Goal: Information Seeking & Learning: Learn about a topic

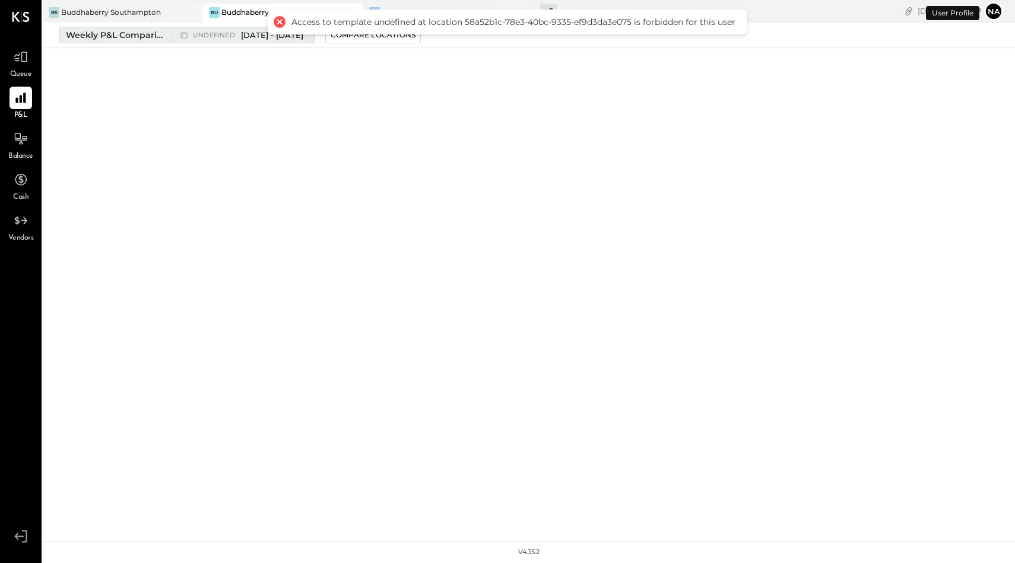
click at [132, 36] on div "Weekly P&L Comparison" at bounding box center [116, 35] width 100 height 12
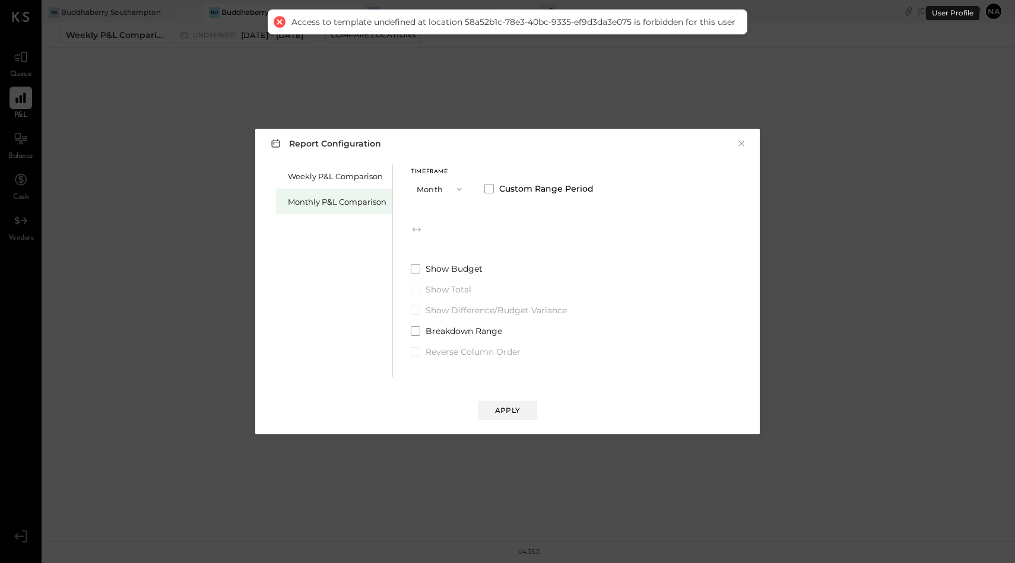
click at [356, 202] on div "Monthly P&L Comparison" at bounding box center [337, 202] width 99 height 11
click at [490, 189] on span at bounding box center [488, 188] width 9 height 9
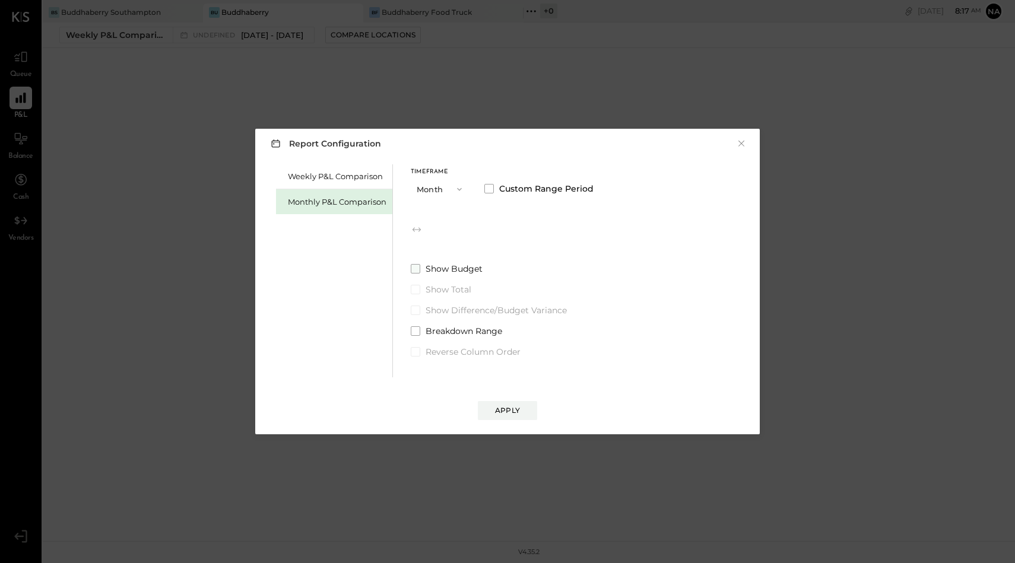
click at [414, 270] on span at bounding box center [415, 268] width 9 height 9
click at [490, 185] on span at bounding box center [488, 188] width 9 height 9
click at [508, 228] on button "Months" at bounding box center [515, 229] width 59 height 22
click at [431, 188] on button "Month" at bounding box center [440, 189] width 59 height 22
click at [439, 255] on div "Year" at bounding box center [440, 252] width 58 height 21
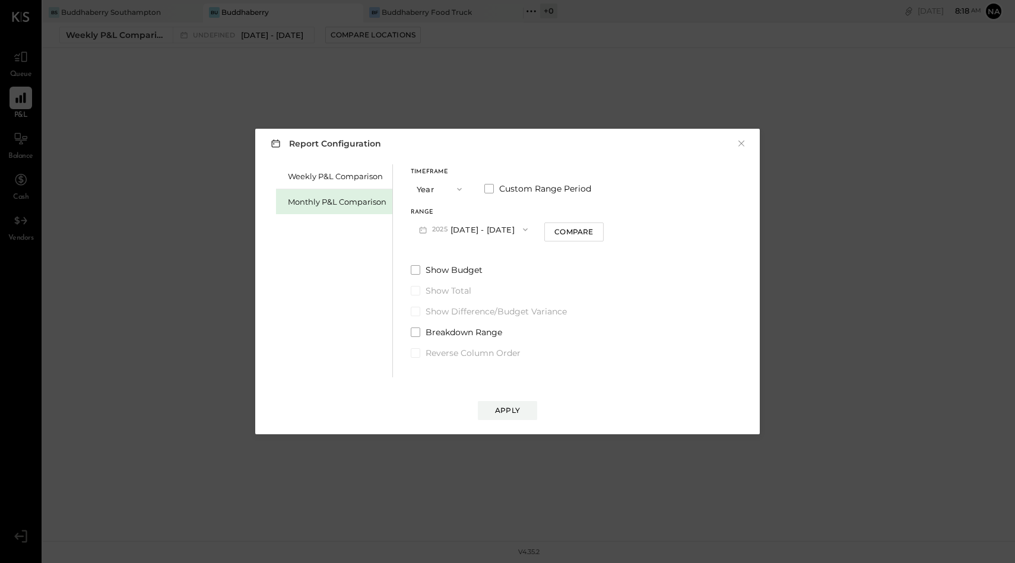
click at [465, 231] on button "[DATE] - [DATE]" at bounding box center [473, 229] width 125 height 22
click at [604, 199] on div "Timeframe Year Custom Range Period" at bounding box center [507, 184] width 193 height 31
click at [587, 229] on div "Compare" at bounding box center [574, 232] width 39 height 10
click at [490, 194] on label "Custom Range Period" at bounding box center [537, 189] width 107 height 12
click at [474, 231] on span "button" at bounding box center [467, 229] width 15 height 9
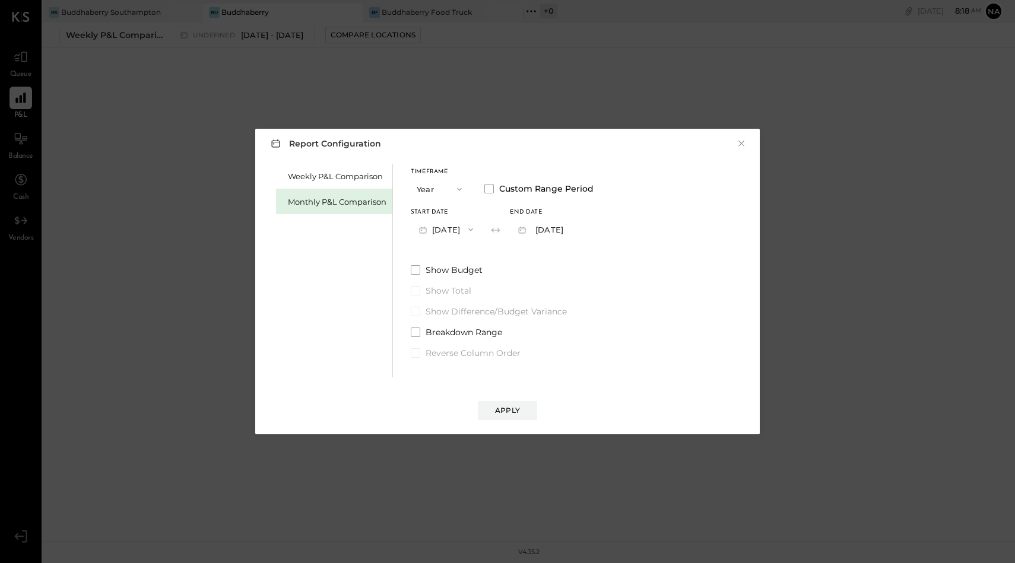
click at [427, 185] on button "Year" at bounding box center [440, 189] width 59 height 22
click at [436, 188] on span "Month" at bounding box center [432, 189] width 24 height 8
click at [461, 235] on button "M09 [DATE] - [DATE]" at bounding box center [473, 229] width 125 height 22
click at [443, 183] on button "Month" at bounding box center [440, 189] width 59 height 22
click at [441, 249] on div "Year" at bounding box center [440, 252] width 58 height 21
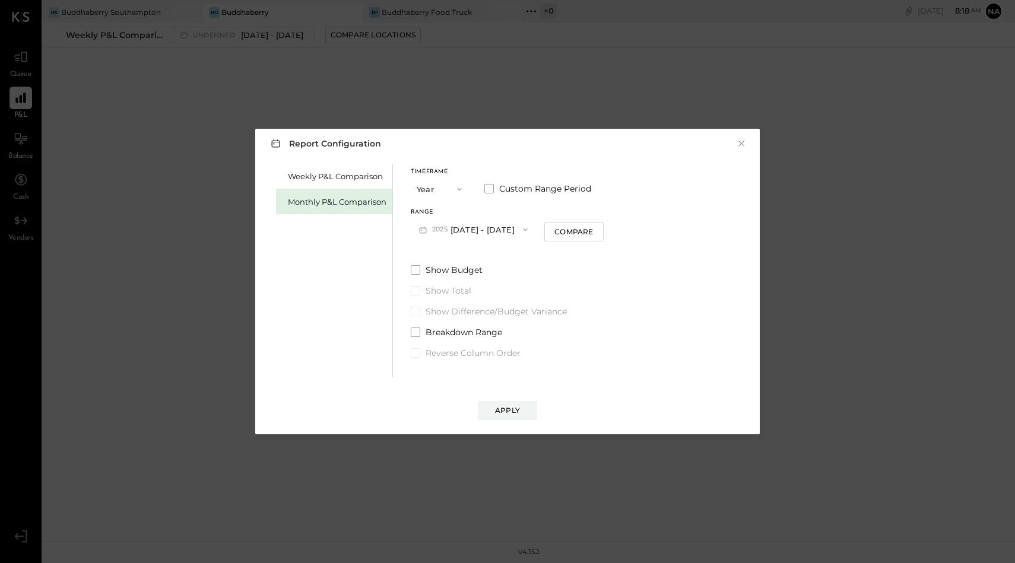
click at [459, 229] on button "[DATE] - [DATE]" at bounding box center [473, 229] width 125 height 22
click at [437, 191] on button "Year" at bounding box center [440, 189] width 59 height 22
click at [435, 227] on div "YTD" at bounding box center [440, 231] width 58 height 21
click at [429, 184] on button "YTD" at bounding box center [440, 189] width 59 height 22
click at [742, 145] on button "×" at bounding box center [741, 144] width 11 height 12
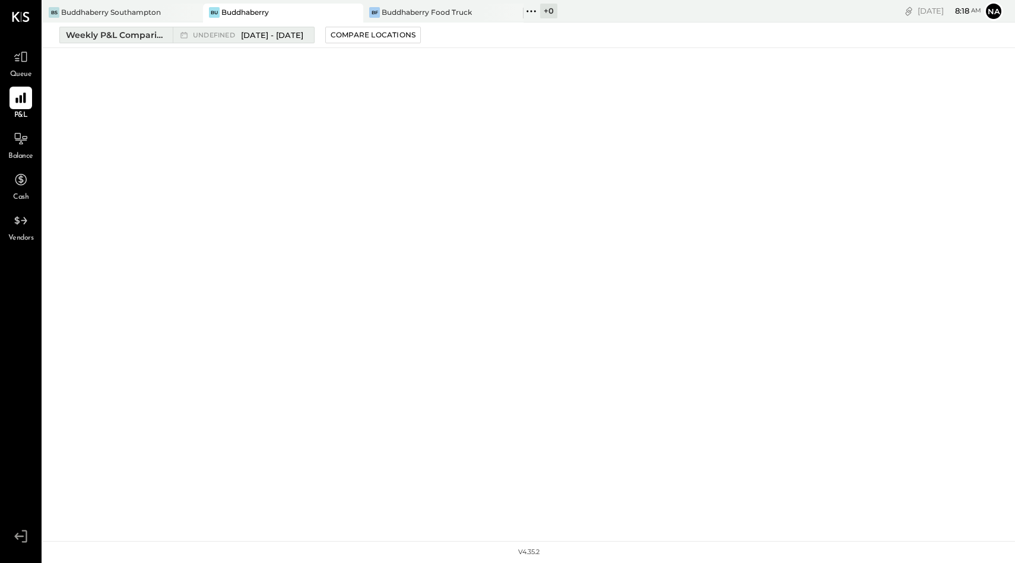
click at [103, 33] on div "Weekly P&L Comparison" at bounding box center [116, 35] width 100 height 12
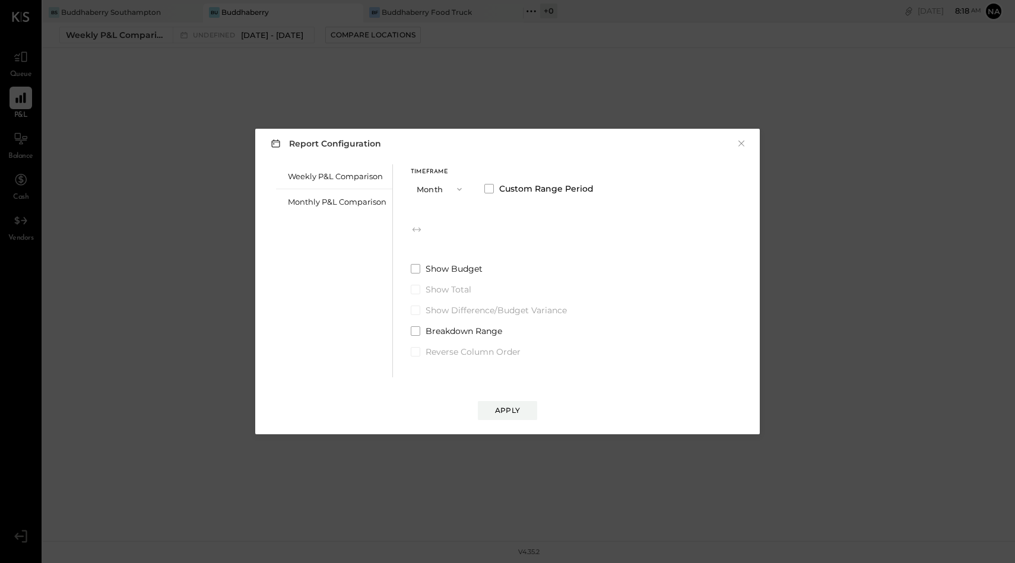
click at [173, 15] on div "Report Configuration × Weekly P&L Comparison Monthly P&L Comparison Timeframe M…" at bounding box center [507, 281] width 1015 height 563
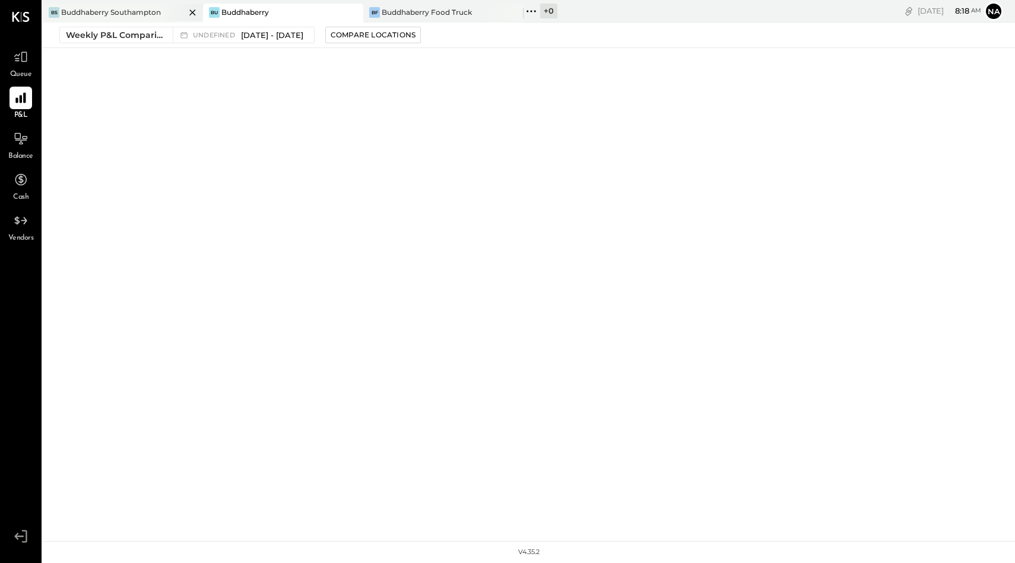
click at [147, 7] on div "Buddhaberry Southampton" at bounding box center [111, 12] width 100 height 10
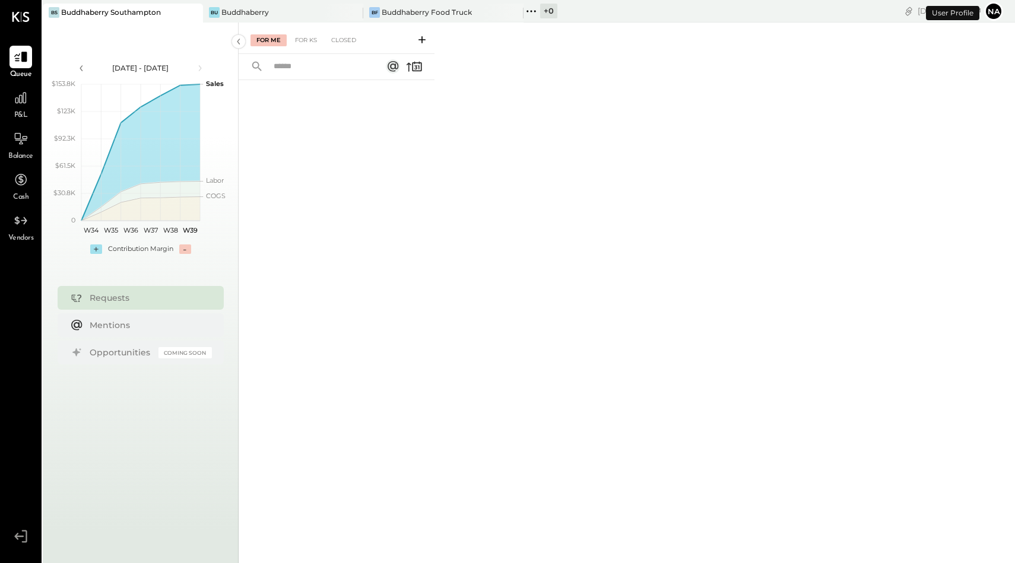
click at [25, 109] on div "P&L" at bounding box center [20, 104] width 23 height 34
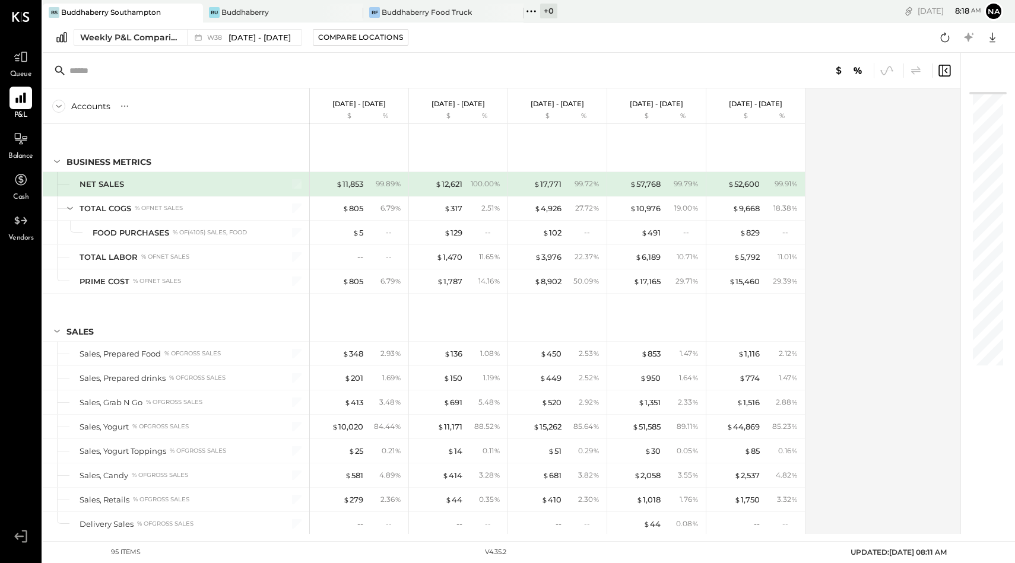
click at [103, 46] on div "Weekly P&L Comparison W38 [DATE] - [DATE] Compare Locations Google Sheets Excel" at bounding box center [529, 38] width 973 height 30
click at [113, 36] on div "Weekly P&L Comparison" at bounding box center [130, 37] width 100 height 12
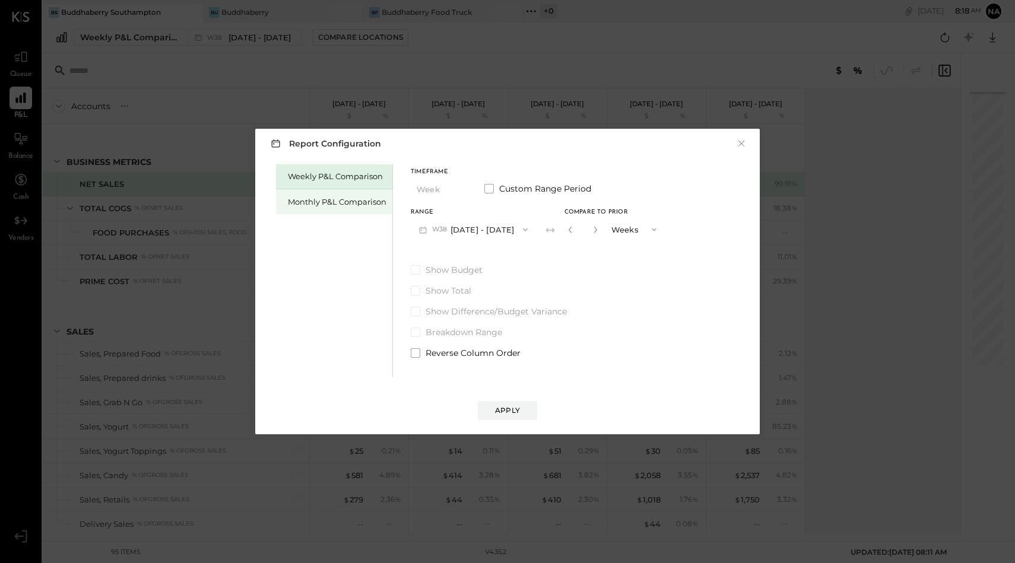
click at [349, 198] on div "Monthly P&L Comparison" at bounding box center [337, 202] width 99 height 11
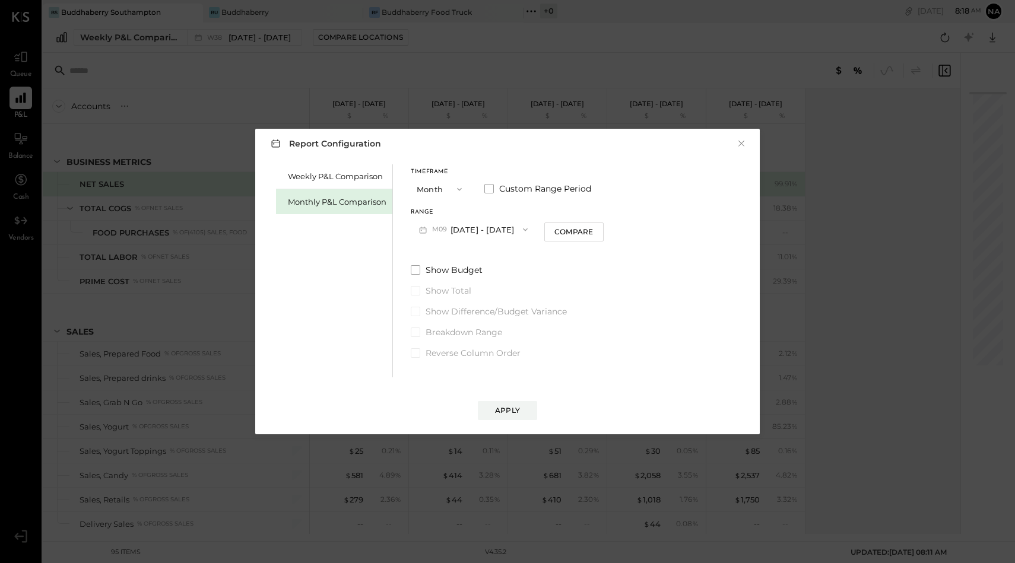
click at [458, 187] on icon "button" at bounding box center [459, 189] width 9 height 9
click at [432, 235] on div "YTD" at bounding box center [440, 231] width 58 height 21
click at [414, 236] on span at bounding box center [415, 239] width 9 height 9
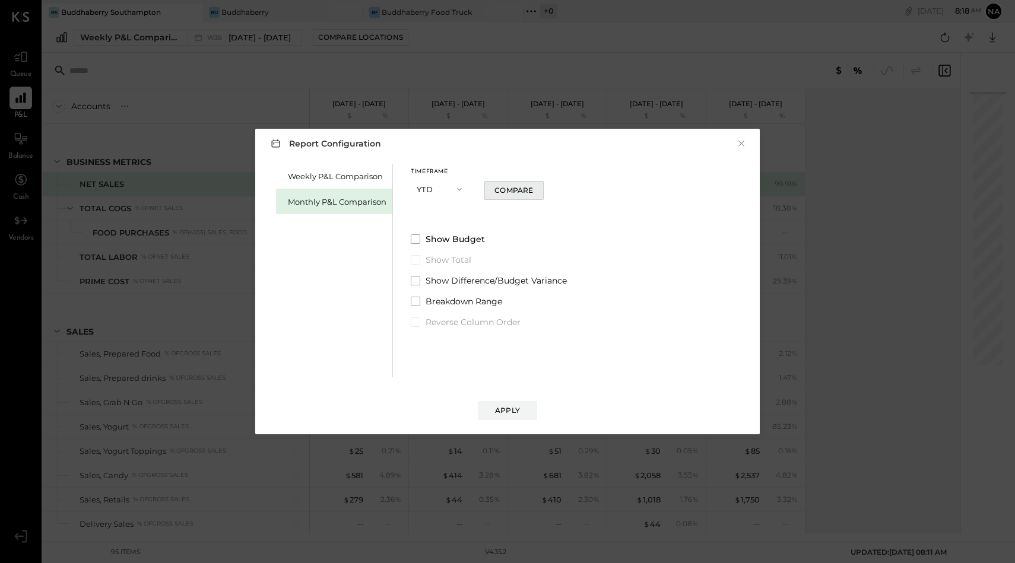
click at [509, 195] on div "Compare" at bounding box center [514, 190] width 39 height 10
click at [415, 239] on span at bounding box center [415, 239] width 9 height 9
click at [409, 230] on div "Weekly P&L Comparison Monthly P&L Comparison Timeframe YTD Compare to Prior * Y…" at bounding box center [507, 269] width 481 height 216
click at [416, 241] on span at bounding box center [415, 239] width 9 height 9
click at [508, 411] on div "Apply" at bounding box center [507, 411] width 25 height 10
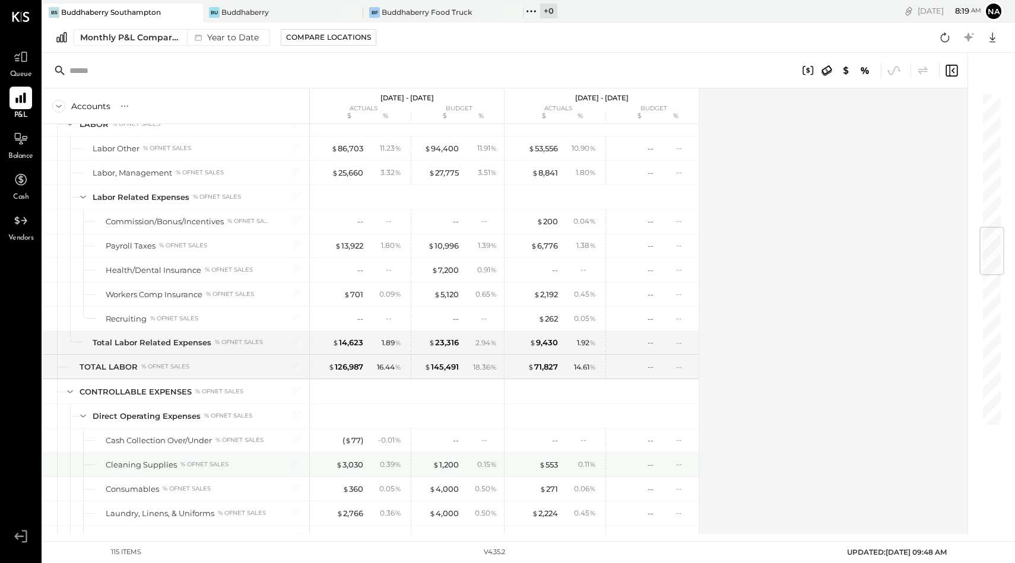
scroll to position [1065, 0]
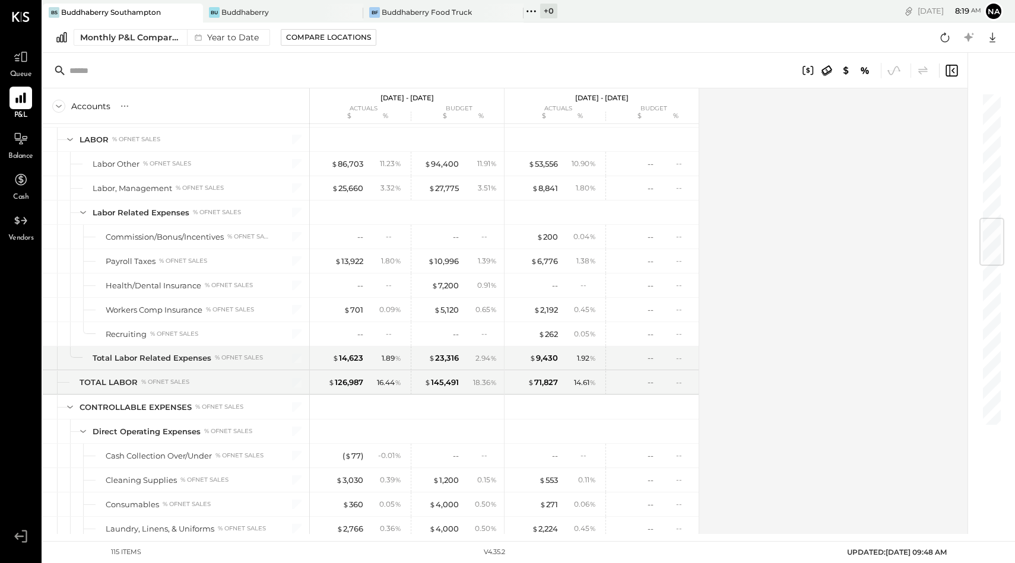
click at [161, 9] on div at bounding box center [182, 12] width 42 height 17
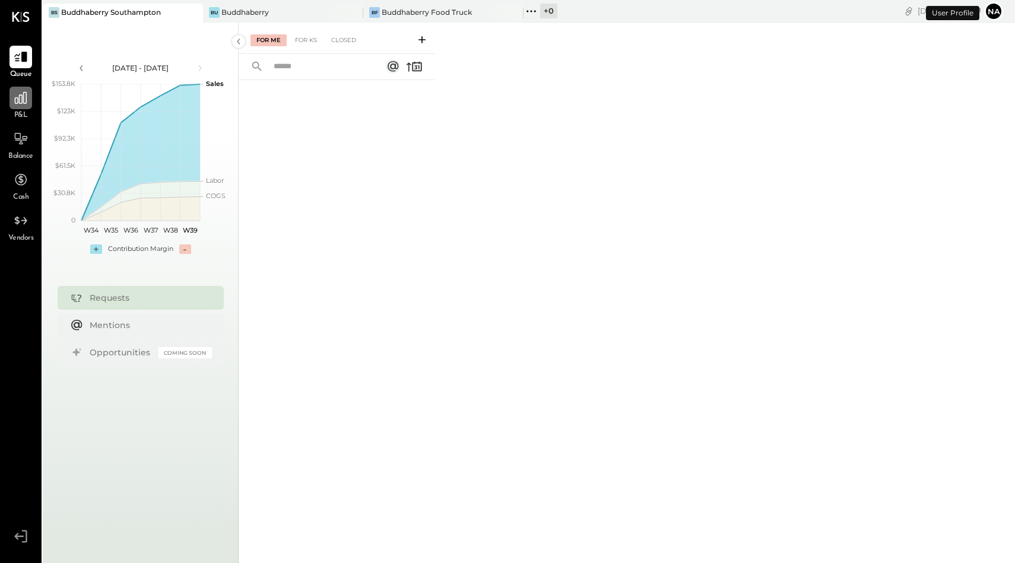
click at [26, 99] on icon at bounding box center [21, 98] width 12 height 12
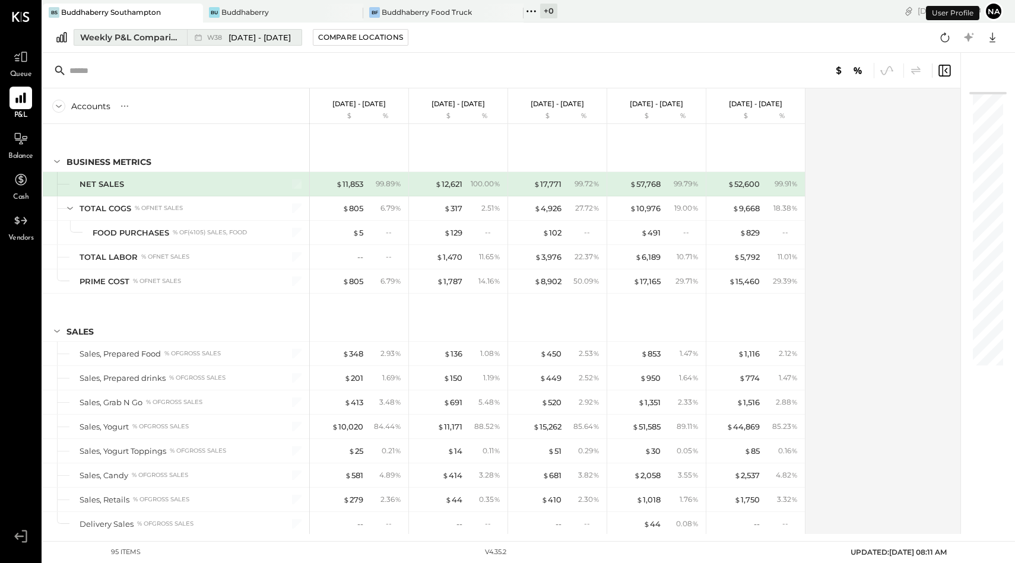
click at [159, 35] on div "Weekly P&L Comparison" at bounding box center [130, 37] width 100 height 12
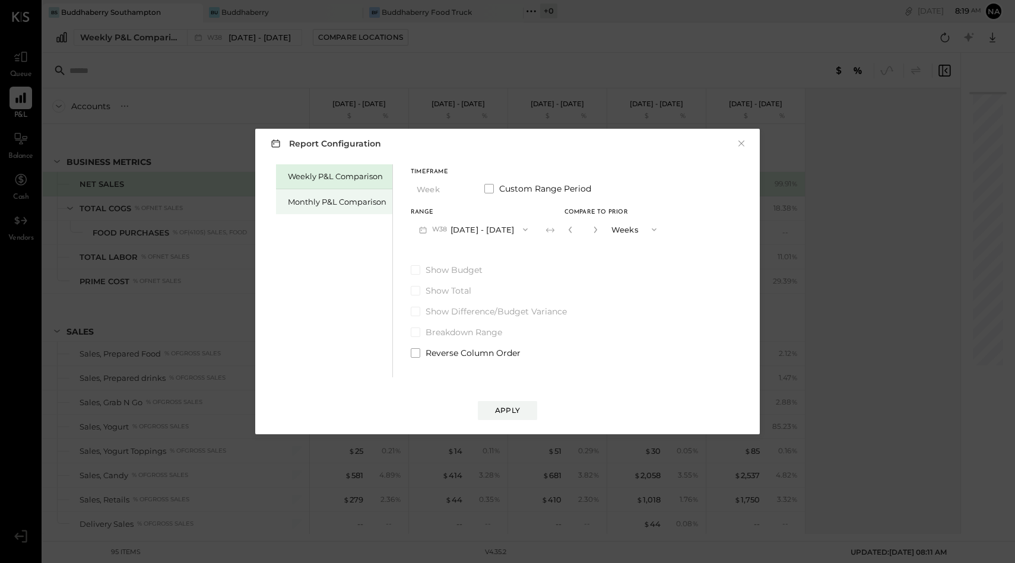
click at [350, 200] on div "Monthly P&L Comparison" at bounding box center [337, 202] width 99 height 11
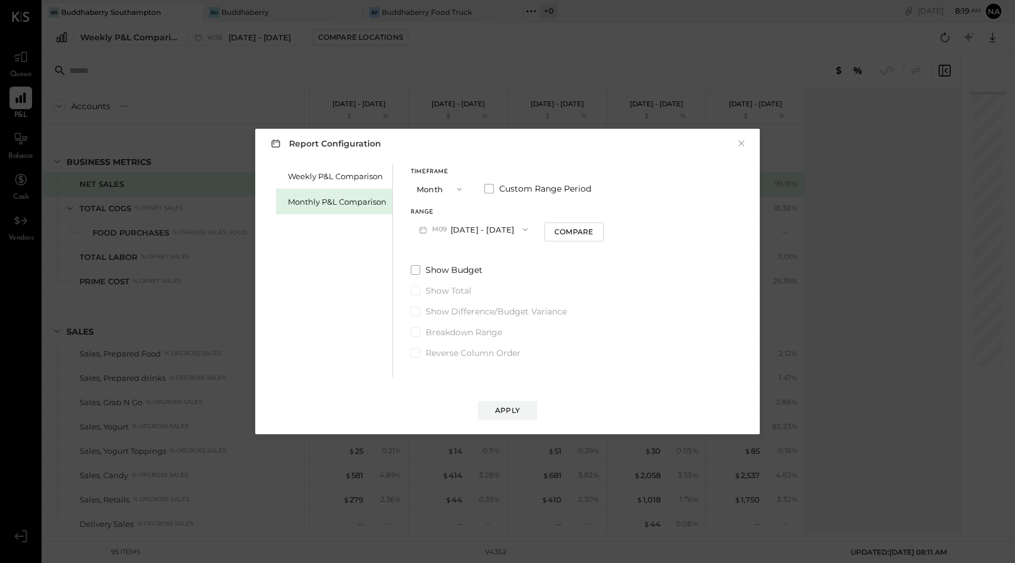
click at [452, 189] on span "button" at bounding box center [456, 189] width 15 height 9
click at [442, 227] on div "YTD" at bounding box center [440, 231] width 58 height 21
click at [415, 242] on span at bounding box center [415, 239] width 9 height 9
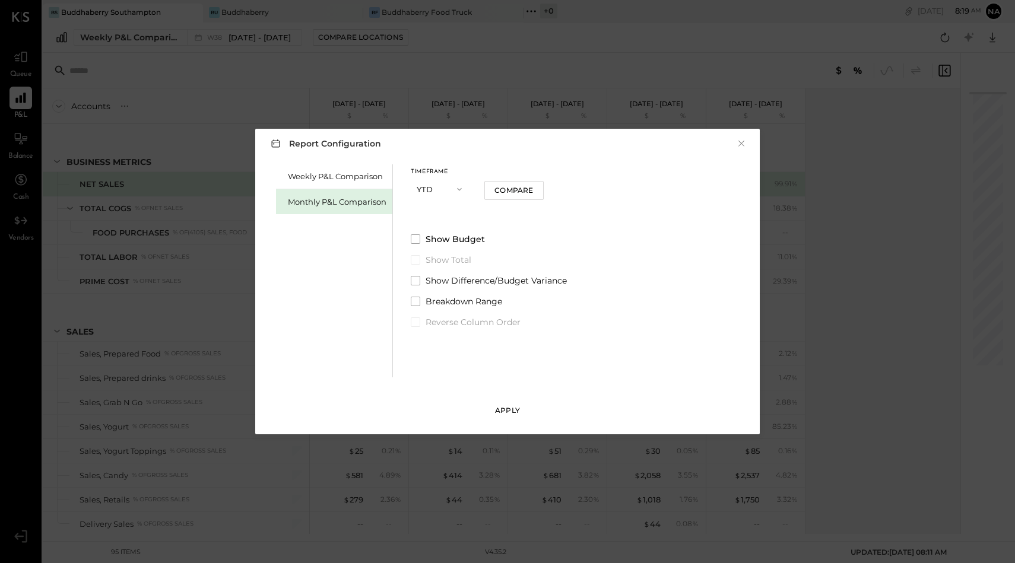
click at [514, 411] on div "Apply" at bounding box center [507, 411] width 25 height 10
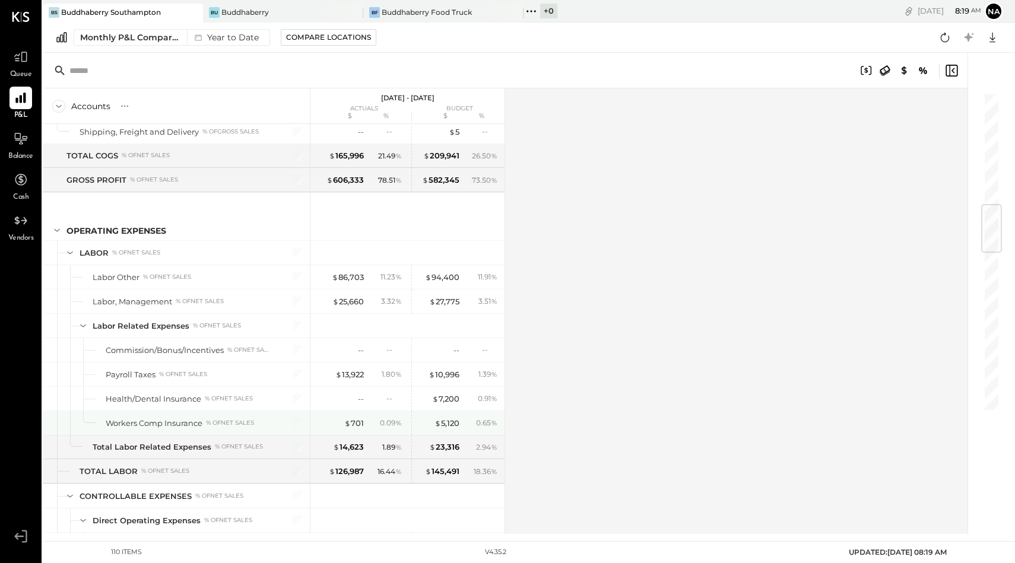
scroll to position [956, 0]
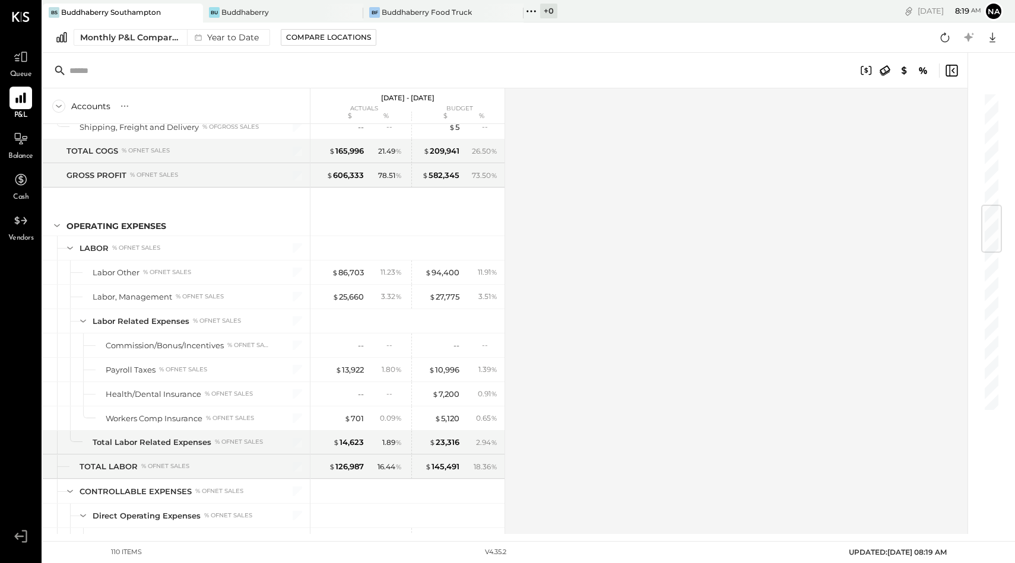
click at [170, 13] on div at bounding box center [182, 12] width 42 height 17
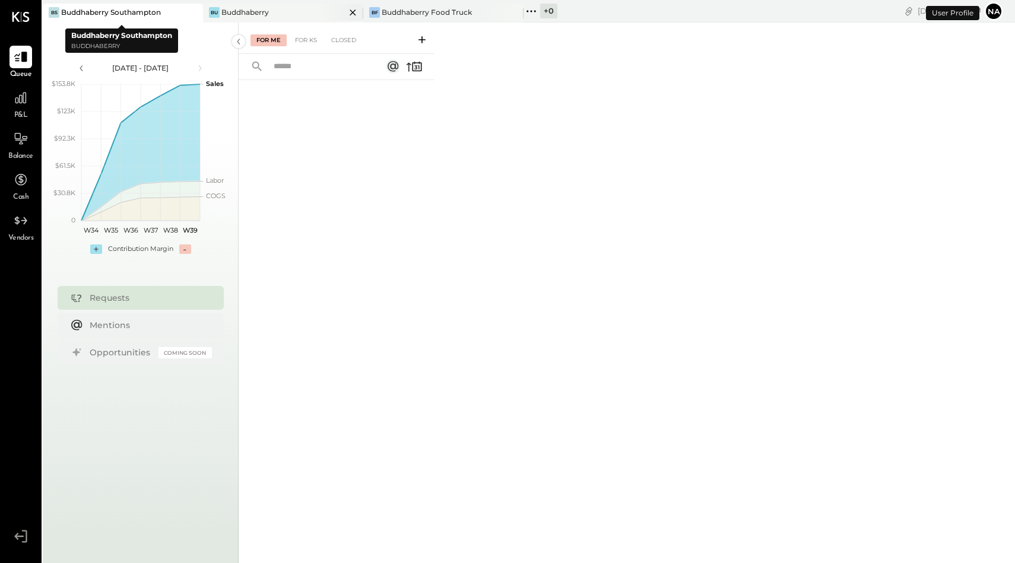
click at [258, 17] on div "Buddhaberry" at bounding box center [244, 12] width 47 height 10
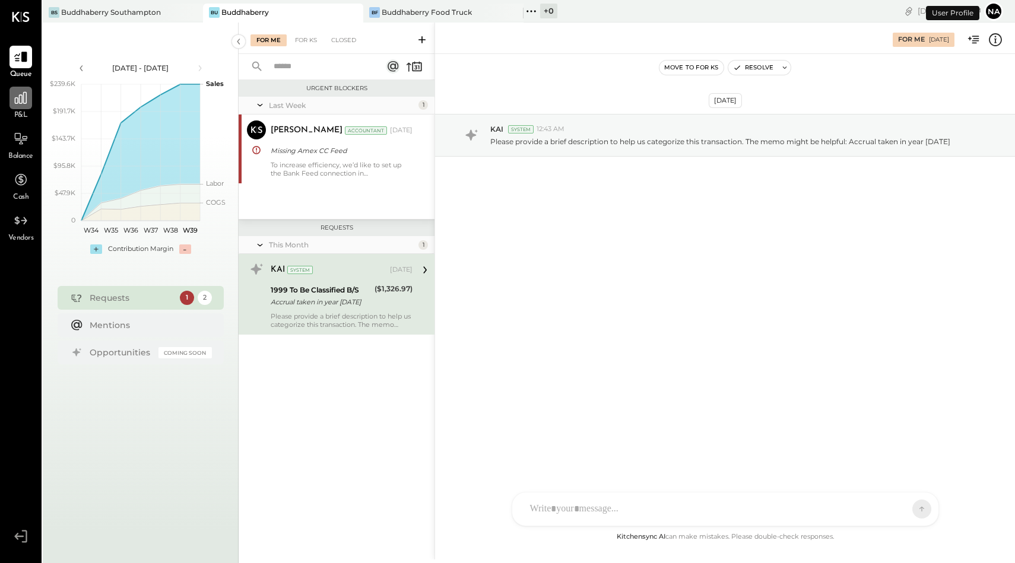
click at [20, 100] on icon at bounding box center [21, 98] width 12 height 12
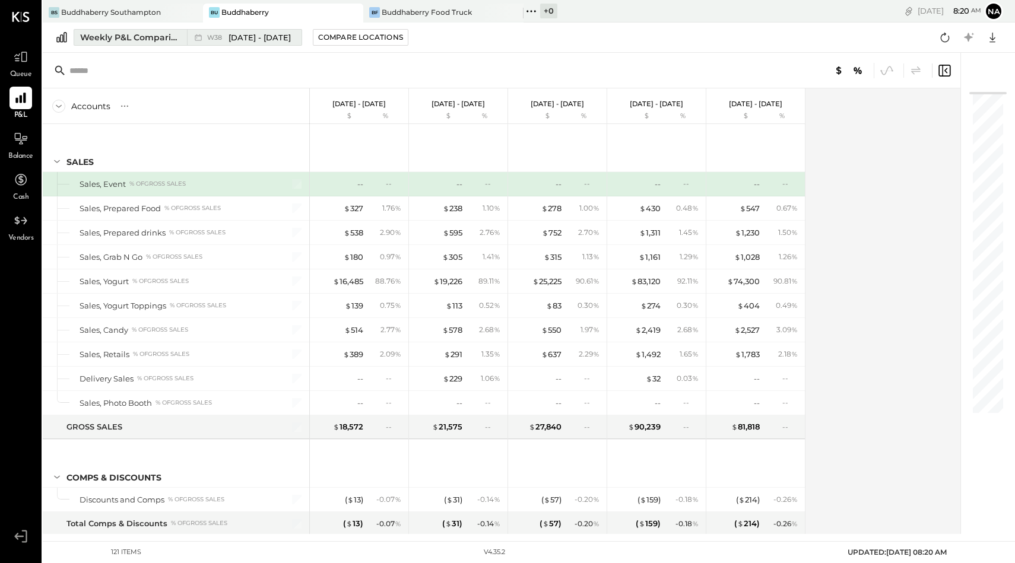
click at [118, 31] on div "Weekly P&L Comparison" at bounding box center [130, 37] width 100 height 12
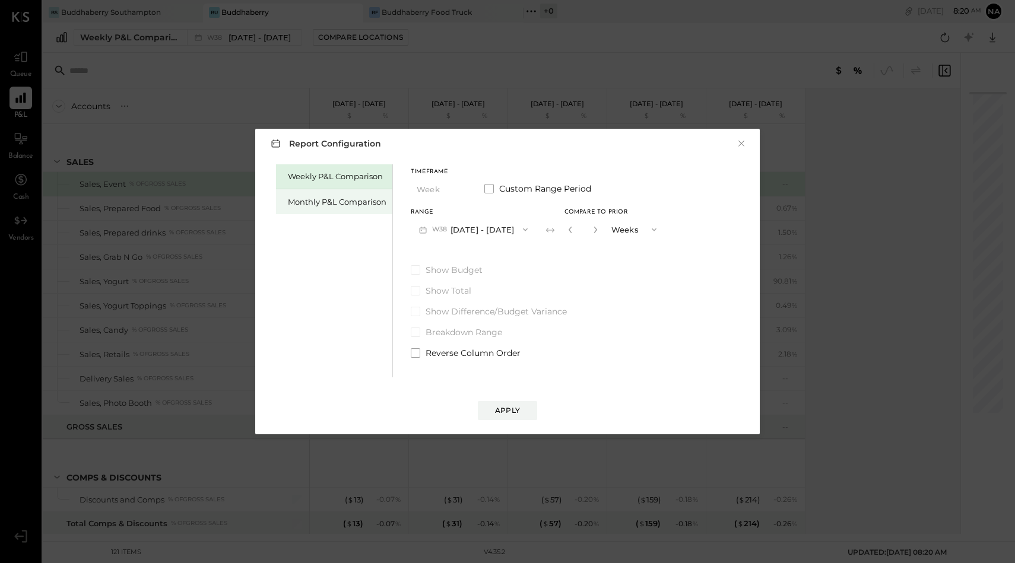
click at [317, 203] on div "Monthly P&L Comparison" at bounding box center [337, 202] width 99 height 11
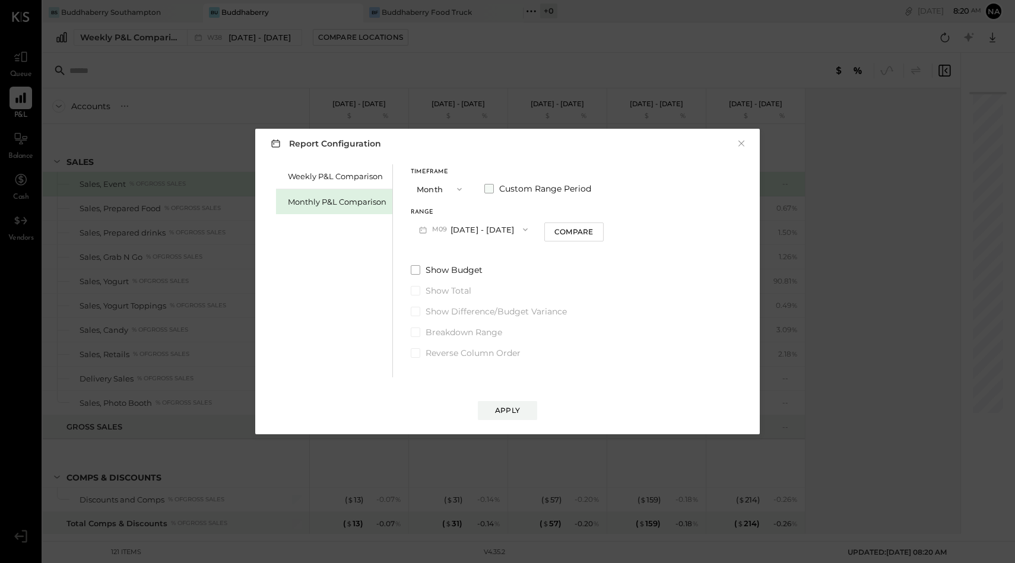
click at [484, 193] on span at bounding box center [488, 188] width 9 height 9
click at [442, 182] on button "Month" at bounding box center [440, 189] width 59 height 22
click at [442, 227] on div "YTD" at bounding box center [440, 231] width 58 height 21
click at [411, 242] on span at bounding box center [415, 239] width 9 height 9
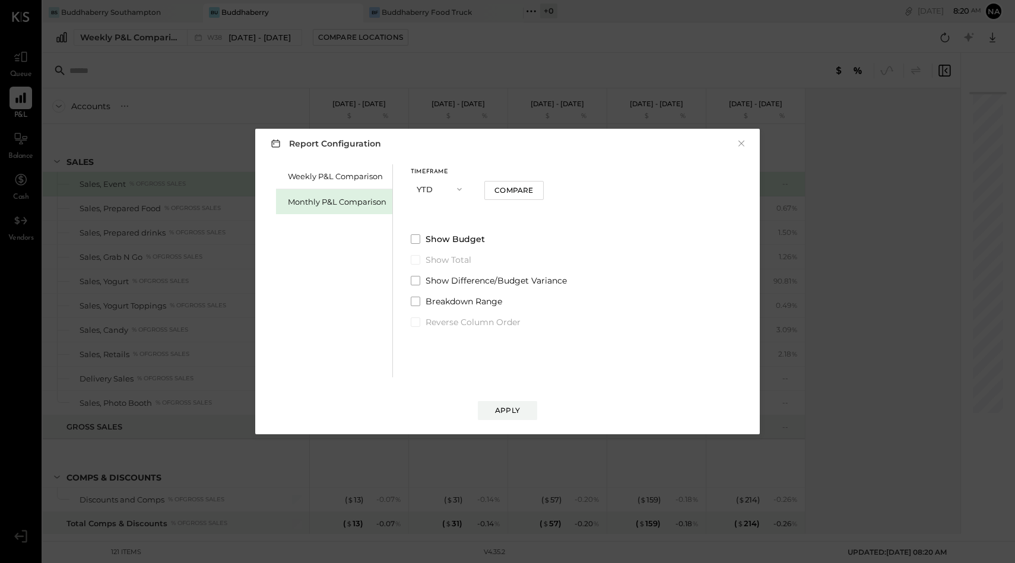
click at [502, 420] on div "Report Configuration × Weekly P&L Comparison Monthly P&L Comparison Timeframe Y…" at bounding box center [507, 282] width 505 height 306
click at [503, 411] on div "Apply" at bounding box center [507, 411] width 25 height 10
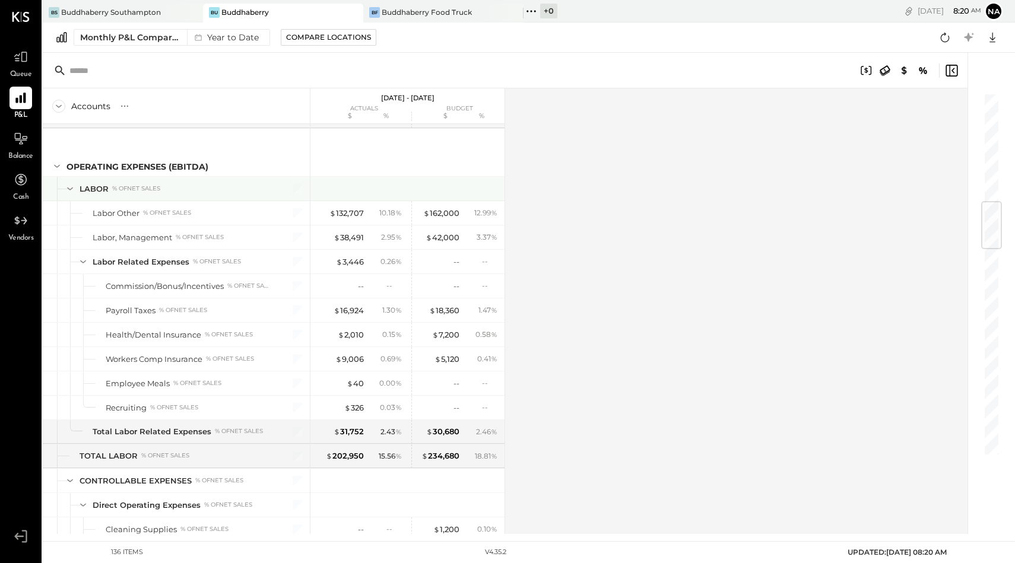
scroll to position [920, 0]
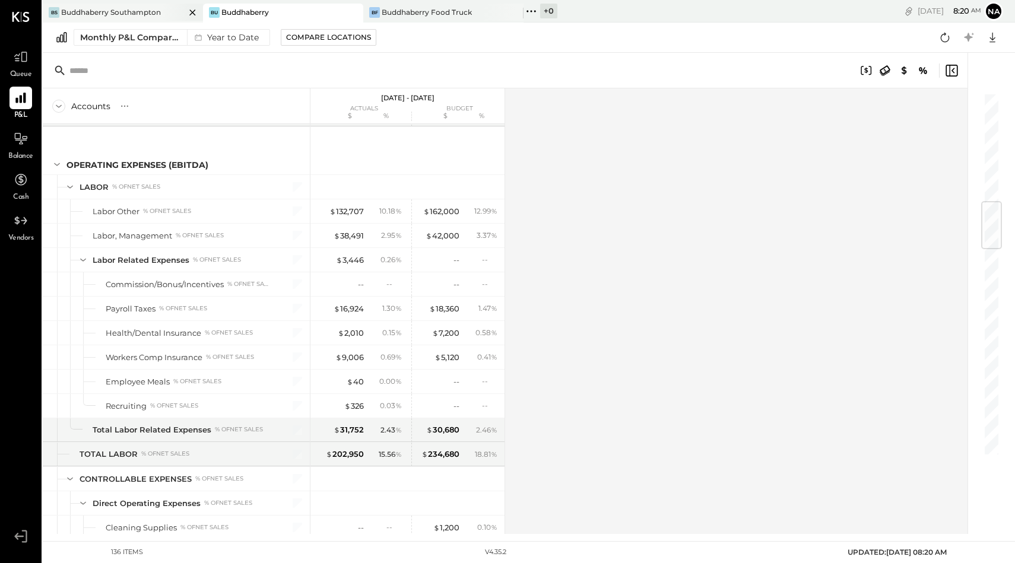
click at [134, 14] on div "Buddhaberry Southampton" at bounding box center [111, 12] width 100 height 10
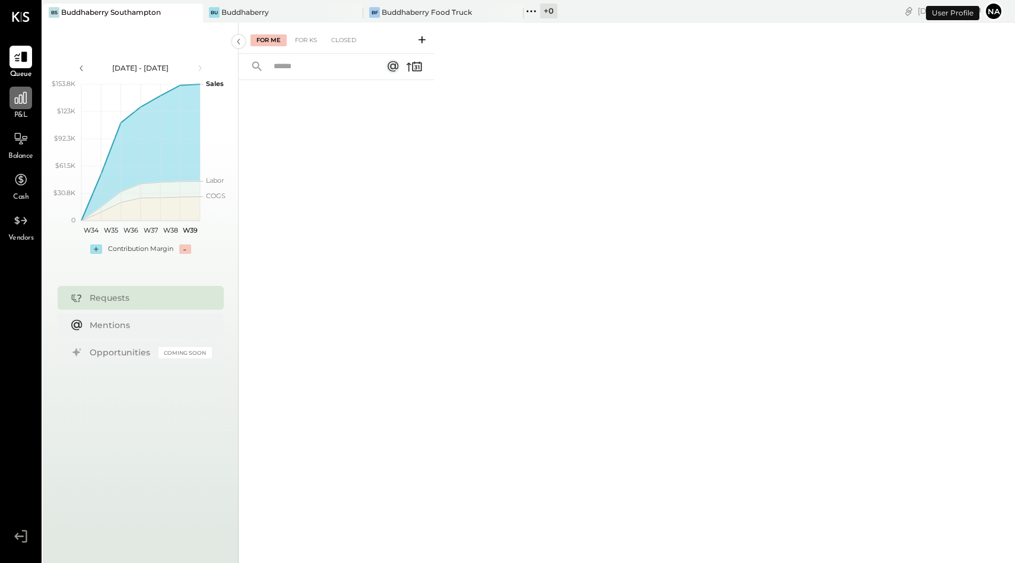
click at [16, 109] on div at bounding box center [20, 98] width 23 height 23
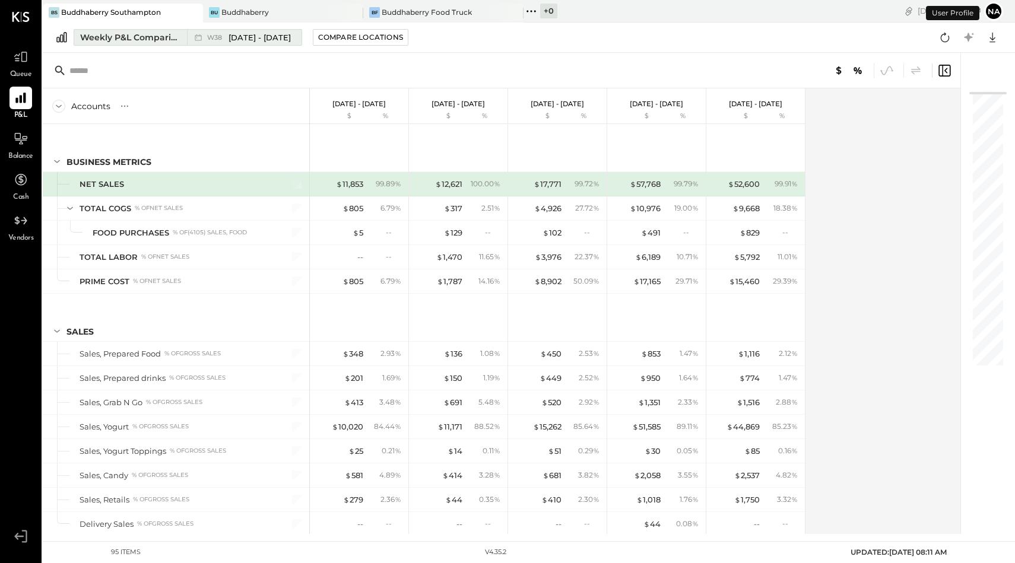
click at [102, 36] on div "Weekly P&L Comparison" at bounding box center [130, 37] width 100 height 12
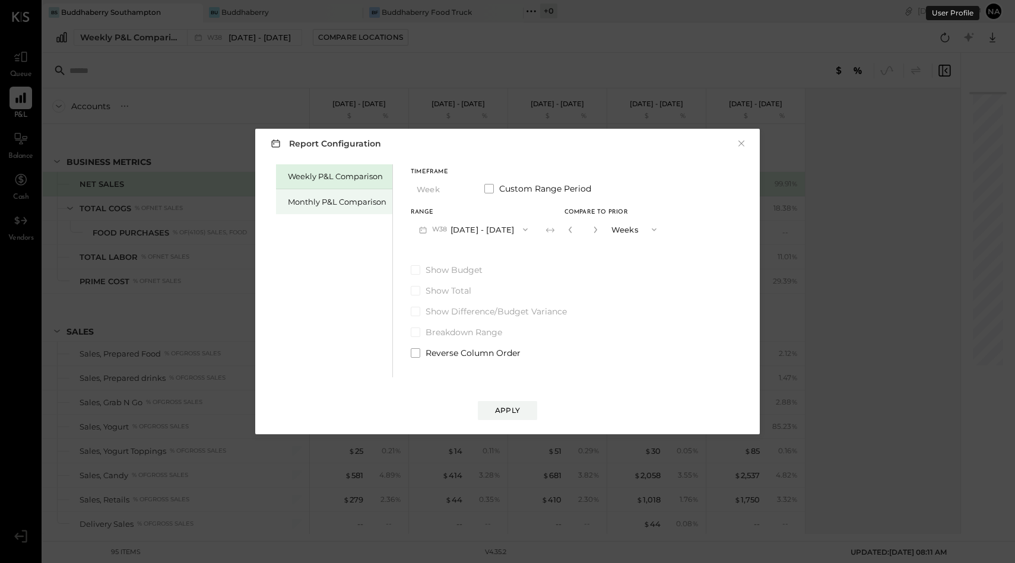
click at [334, 201] on div "Monthly P&L Comparison" at bounding box center [337, 202] width 99 height 11
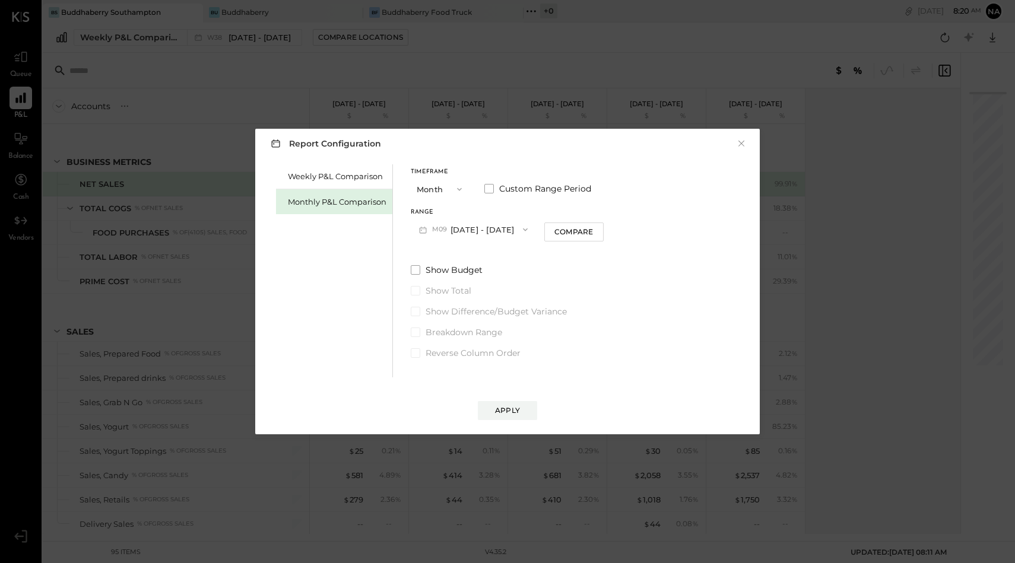
click at [451, 188] on span "button" at bounding box center [456, 189] width 15 height 9
click at [432, 232] on div "YTD" at bounding box center [440, 231] width 58 height 21
click at [410, 239] on div "Weekly P&L Comparison Monthly P&L Comparison Timeframe YTD Compare Show Budget …" at bounding box center [507, 269] width 481 height 216
click at [415, 239] on span at bounding box center [415, 239] width 9 height 9
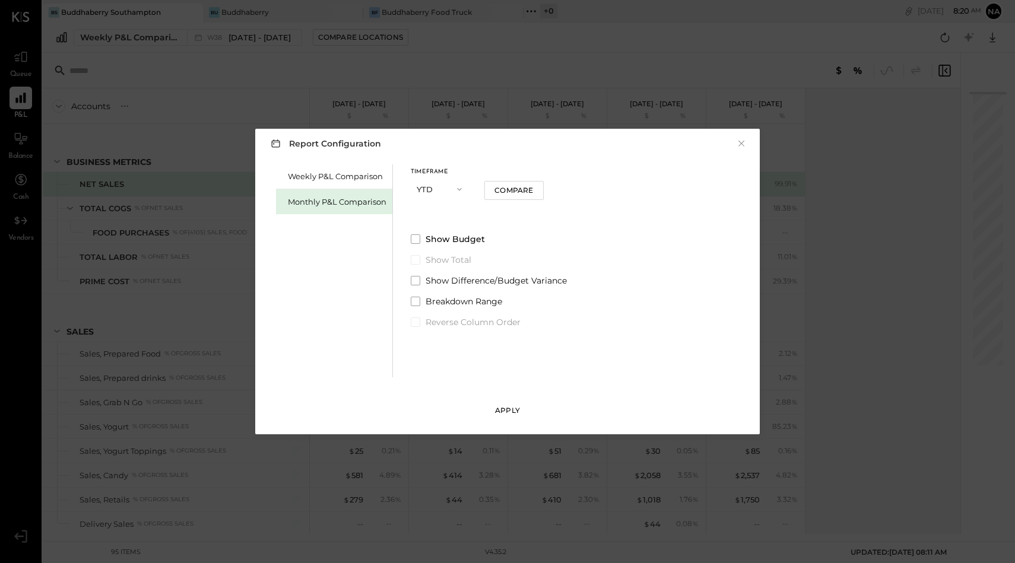
click at [520, 412] on button "Apply" at bounding box center [507, 410] width 59 height 19
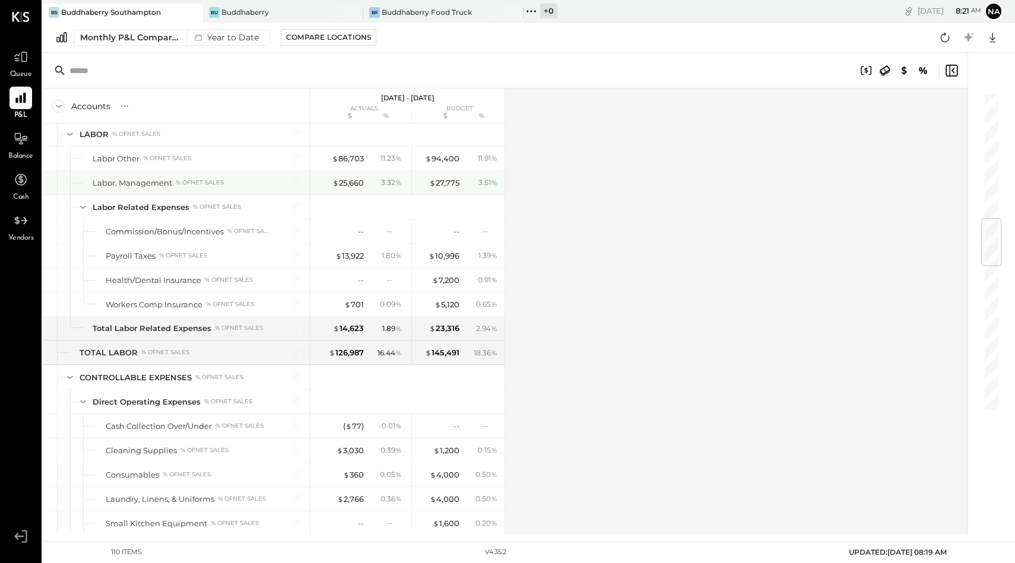
scroll to position [1068, 0]
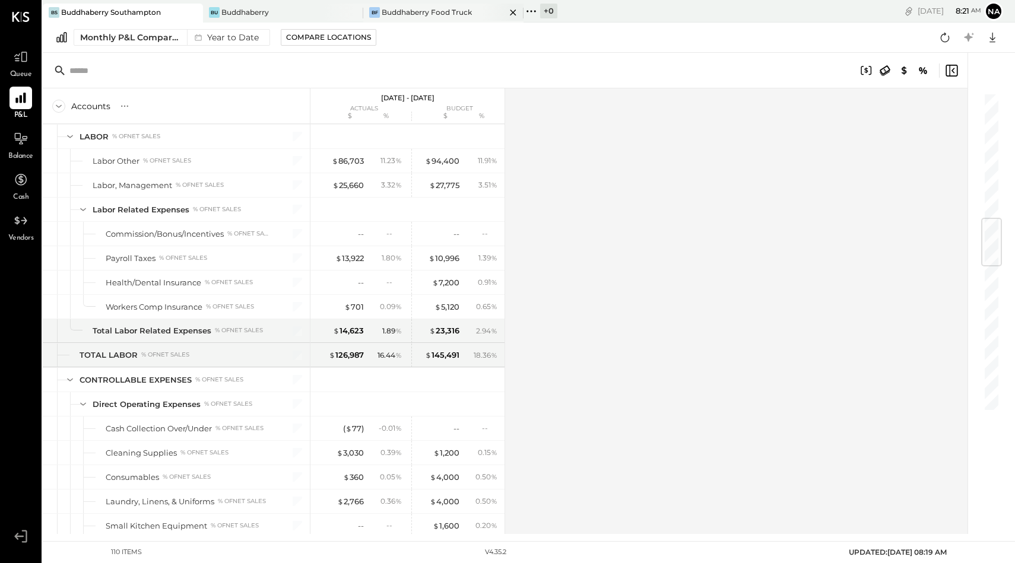
click at [429, 13] on div "Buddhaberry Food Truck" at bounding box center [427, 12] width 90 height 10
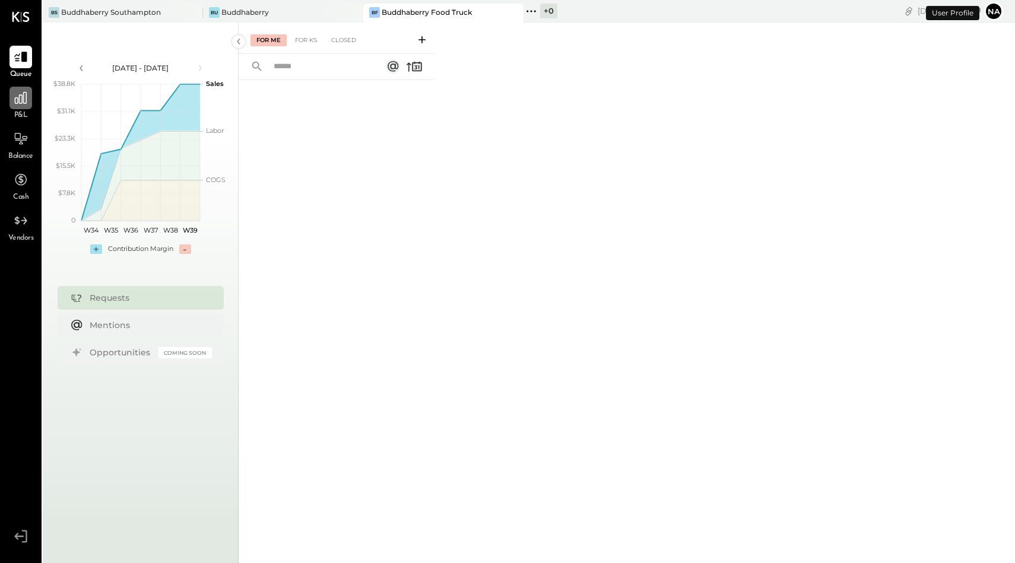
click at [26, 104] on icon at bounding box center [20, 97] width 15 height 15
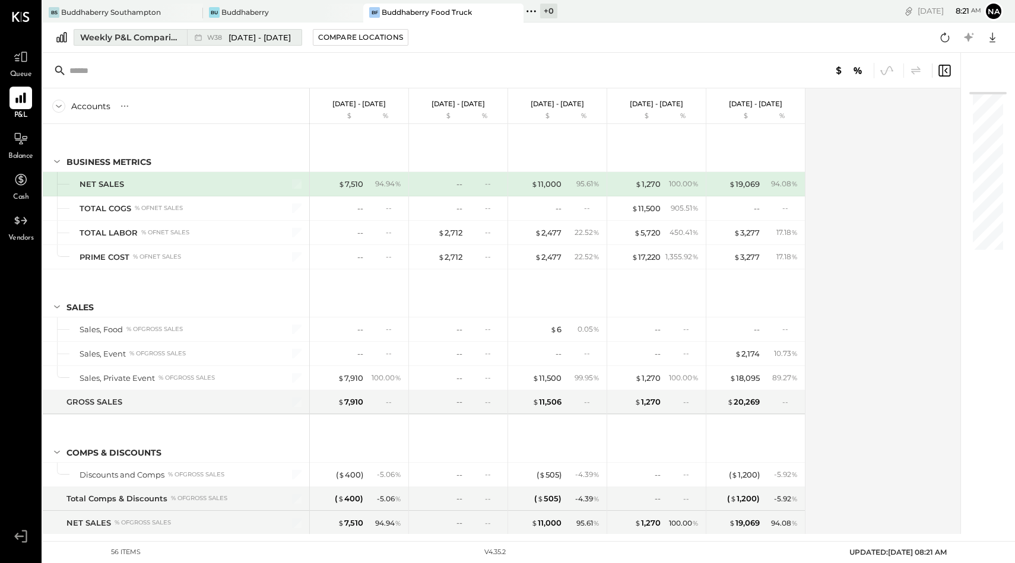
click at [107, 39] on div "Weekly P&L Comparison" at bounding box center [130, 37] width 100 height 12
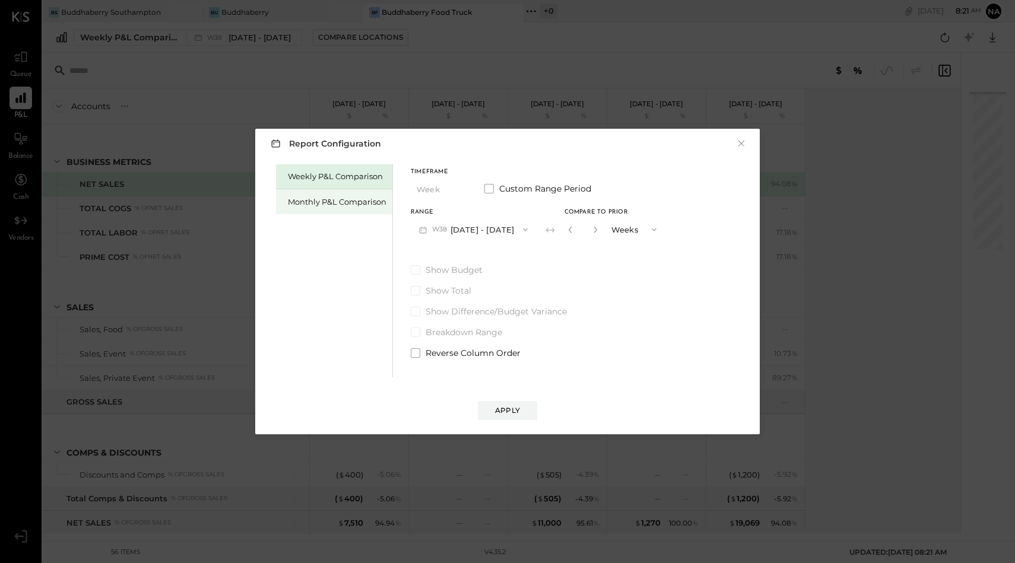
click at [299, 203] on div "Monthly P&L Comparison" at bounding box center [337, 202] width 99 height 11
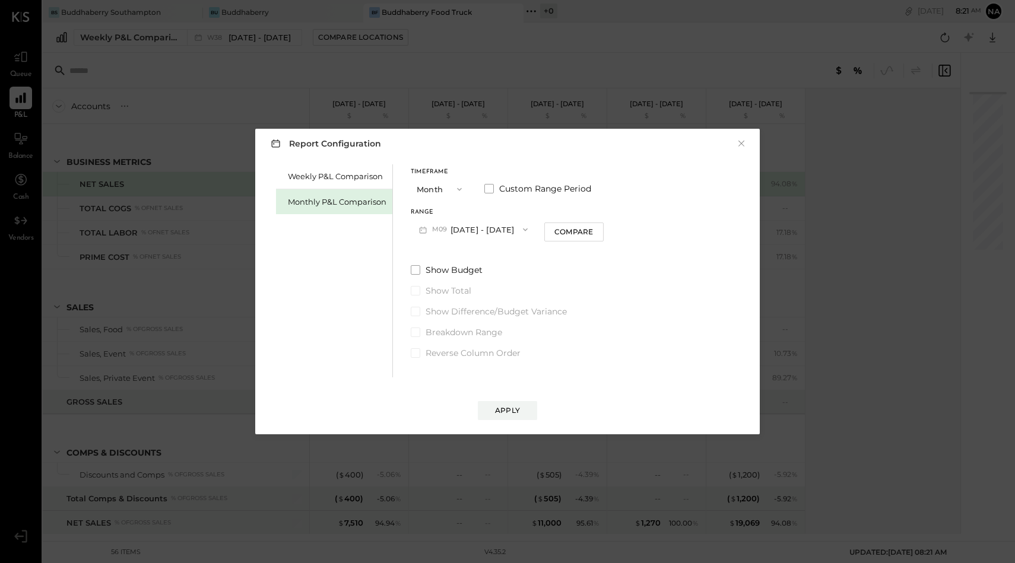
click at [441, 184] on button "Month" at bounding box center [440, 189] width 59 height 22
click at [439, 226] on div "YTD" at bounding box center [440, 231] width 58 height 21
click at [419, 239] on label "Show Budget" at bounding box center [489, 239] width 156 height 12
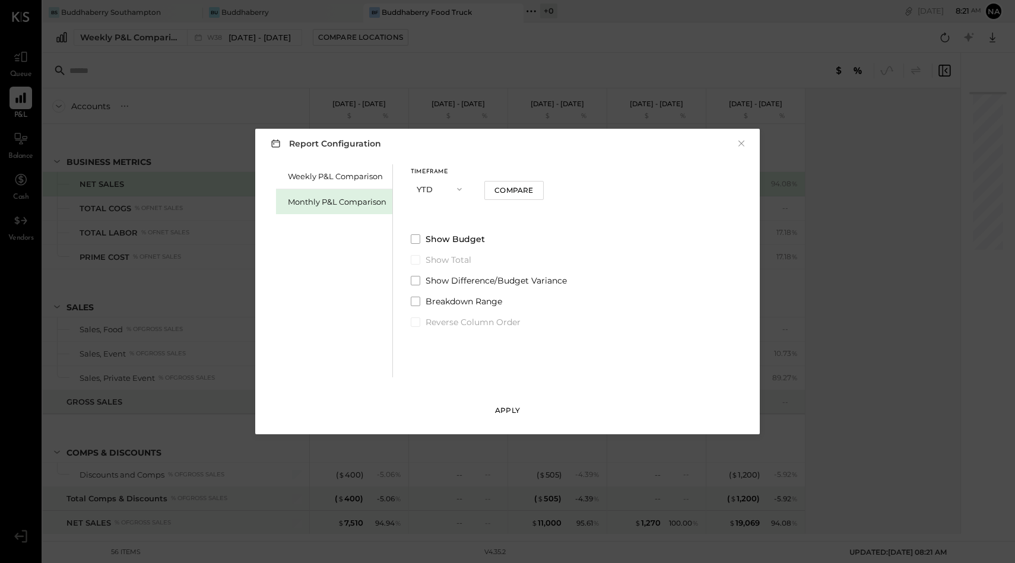
click at [514, 409] on div "Apply" at bounding box center [507, 411] width 25 height 10
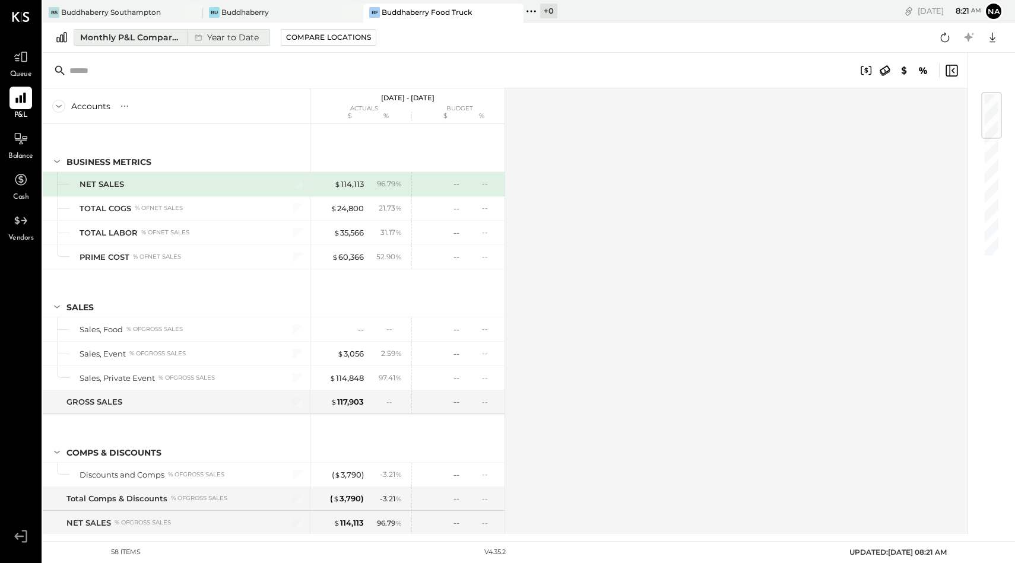
click at [243, 35] on div "Year to Date" at bounding box center [225, 37] width 77 height 15
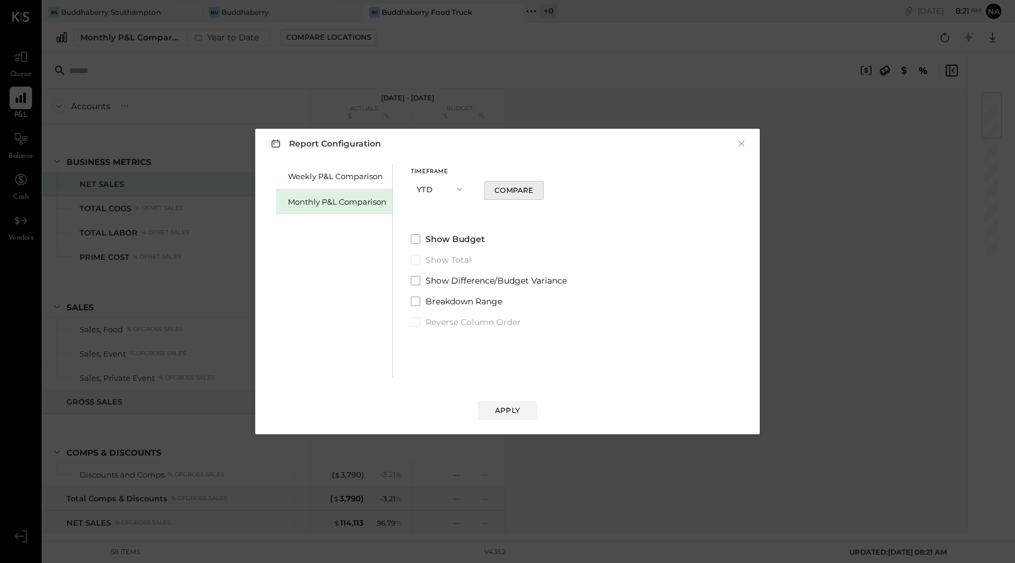
click at [514, 192] on div "Compare" at bounding box center [514, 190] width 39 height 10
click at [520, 416] on button "Apply" at bounding box center [507, 410] width 59 height 19
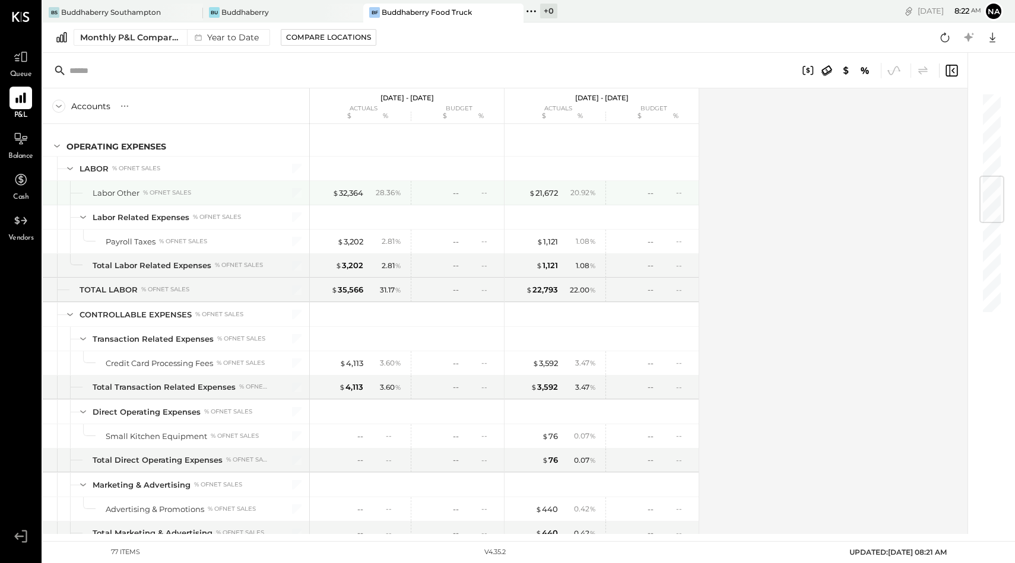
scroll to position [717, 0]
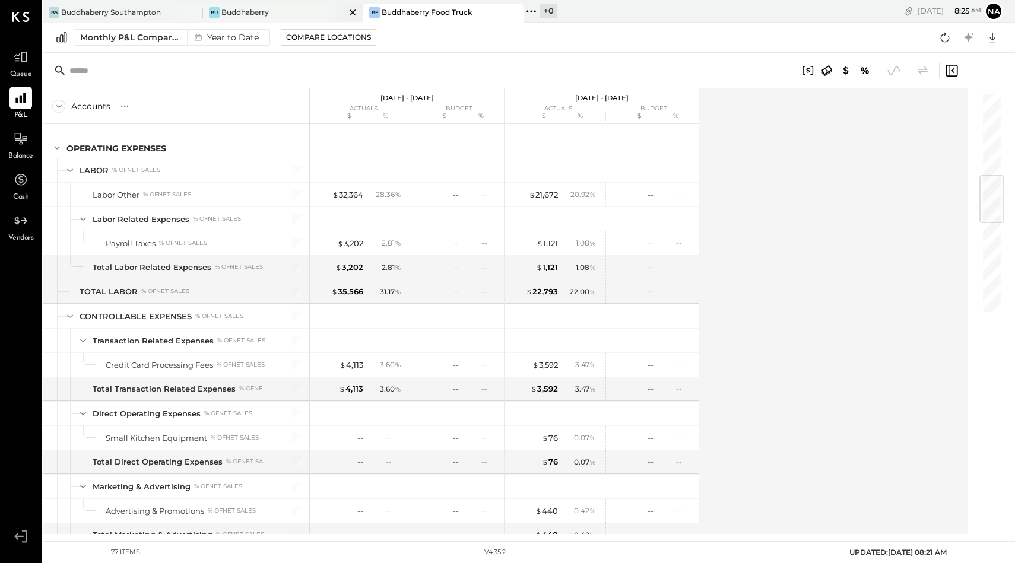
click at [264, 11] on div "Buddhaberry" at bounding box center [244, 12] width 47 height 10
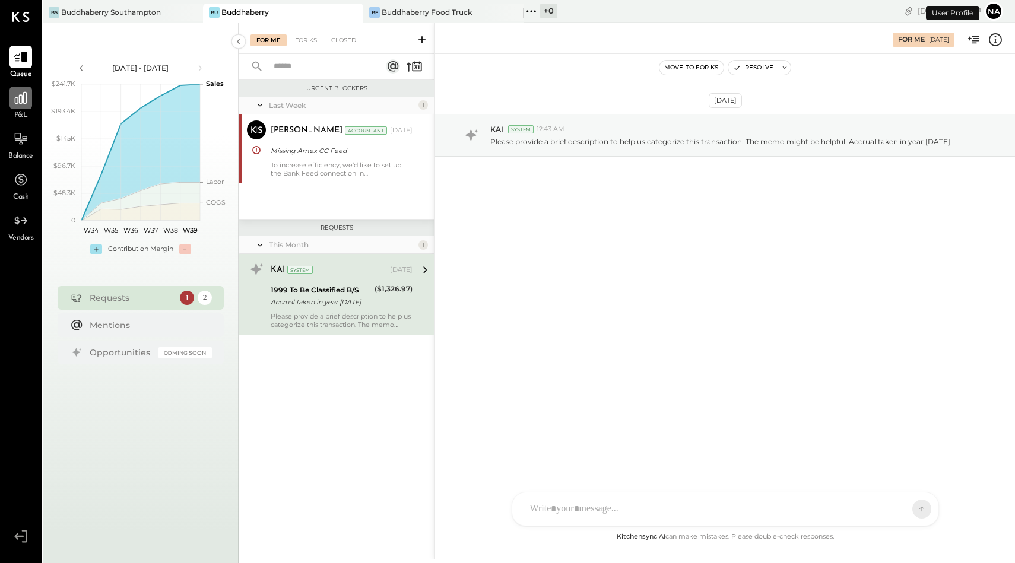
click at [24, 107] on div at bounding box center [20, 98] width 23 height 23
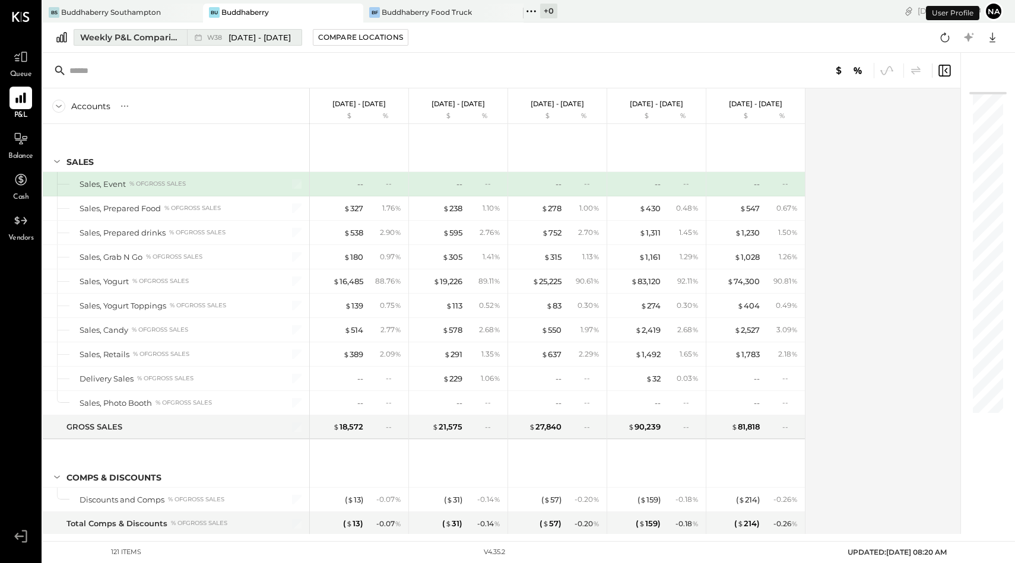
click at [131, 36] on div "Weekly P&L Comparison" at bounding box center [130, 37] width 100 height 12
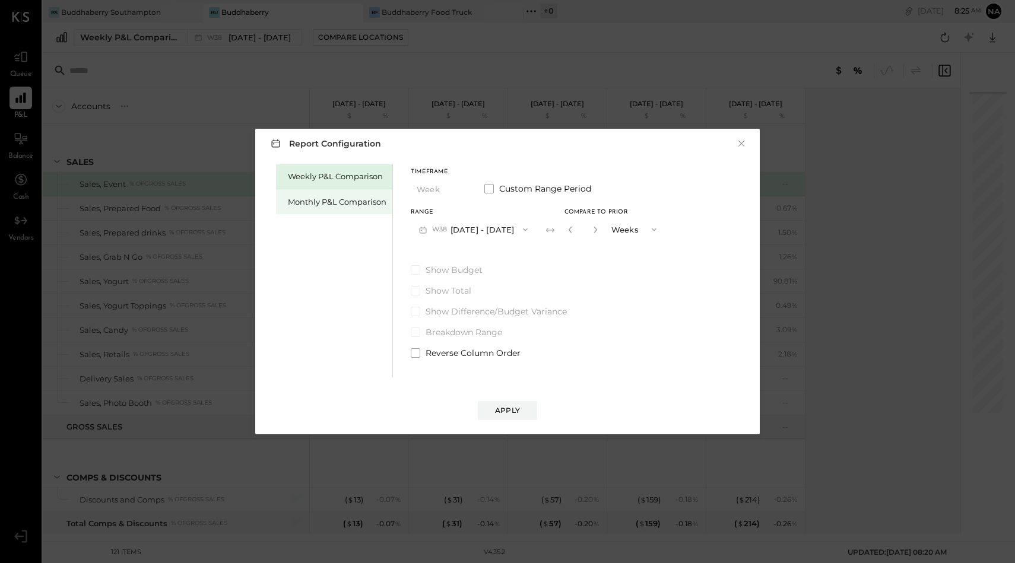
click at [360, 201] on div "Monthly P&L Comparison" at bounding box center [337, 202] width 99 height 11
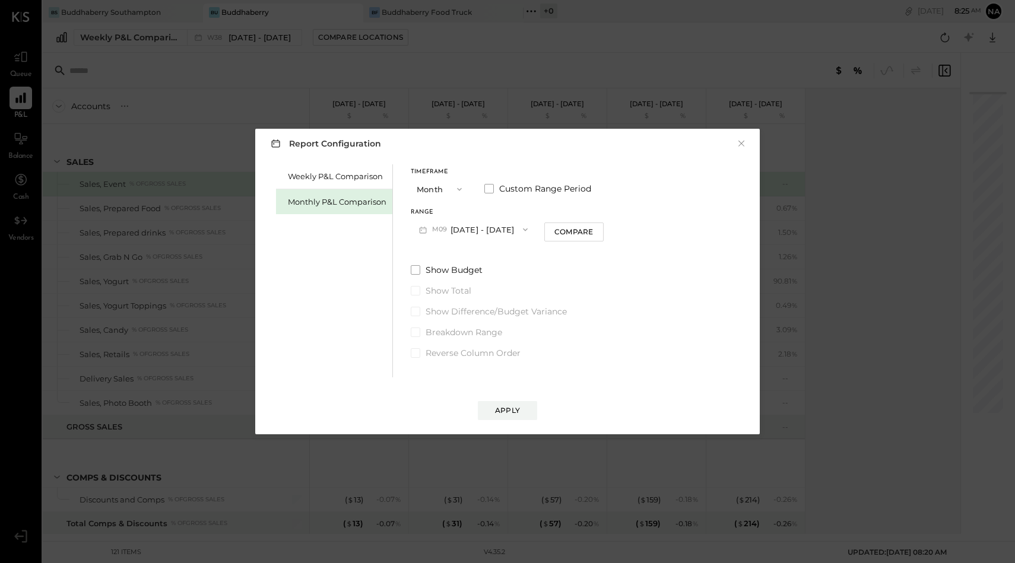
click at [443, 187] on button "Month" at bounding box center [440, 189] width 59 height 22
click at [442, 226] on div "YTD" at bounding box center [440, 231] width 58 height 21
click at [413, 239] on span at bounding box center [415, 239] width 9 height 9
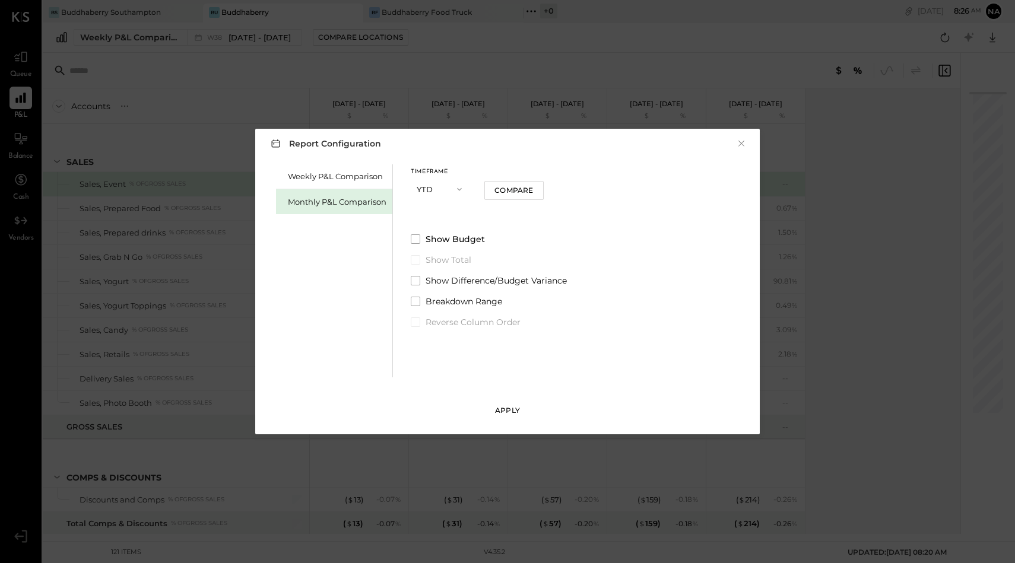
click at [510, 414] on div "Apply" at bounding box center [507, 411] width 25 height 10
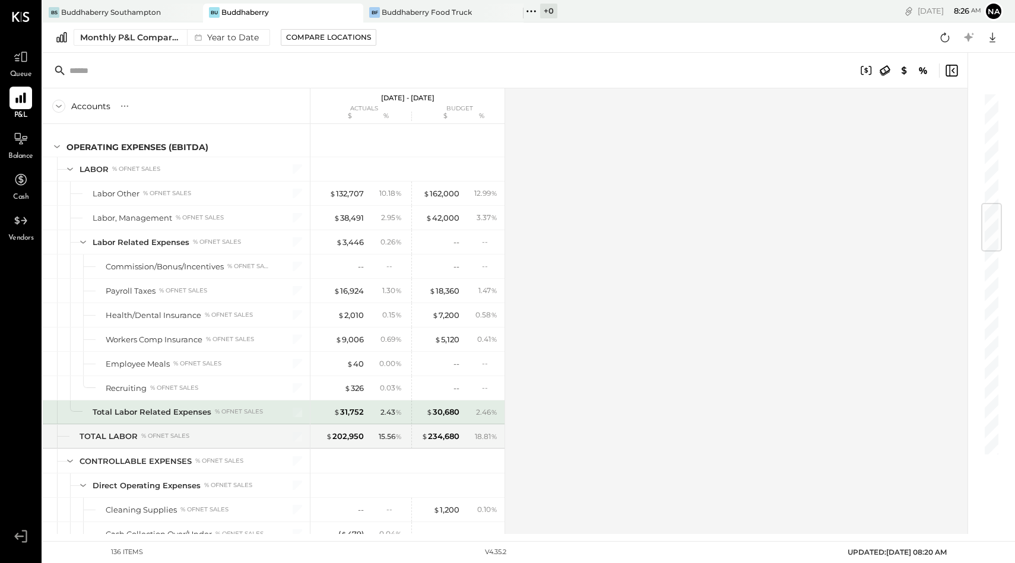
scroll to position [941, 0]
